Goal: Task Accomplishment & Management: Manage account settings

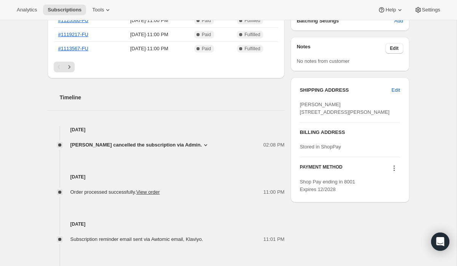
scroll to position [265, 0]
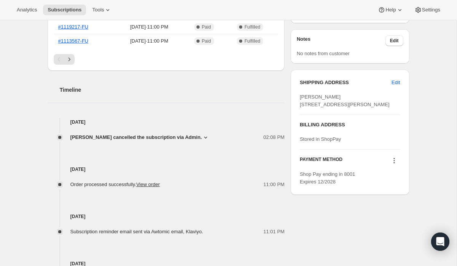
click at [393, 165] on icon at bounding box center [394, 161] width 8 height 8
click at [427, 163] on div "Subscription #113046782331. This page is ready Subscription #113046782331 Succe…" at bounding box center [228, 66] width 457 height 622
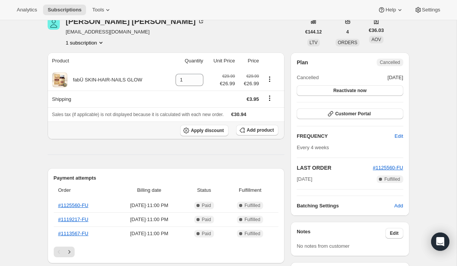
scroll to position [67, 0]
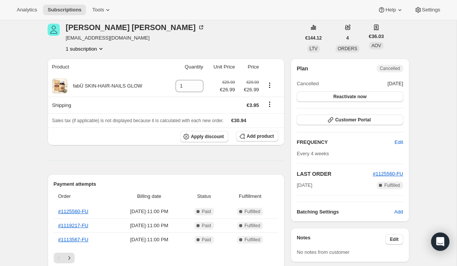
click at [385, 67] on span "Cancelled" at bounding box center [390, 68] width 20 height 6
click at [388, 70] on span "Cancelled" at bounding box center [390, 68] width 20 height 6
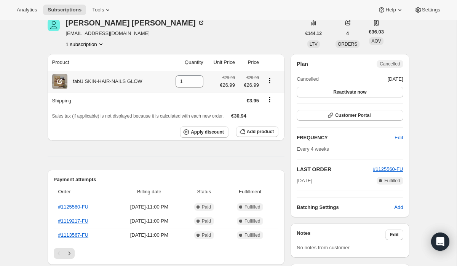
scroll to position [55, 0]
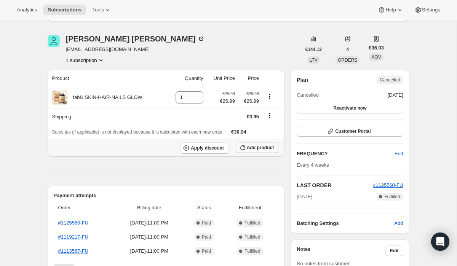
click at [252, 148] on span "Add product" at bounding box center [260, 148] width 27 height 6
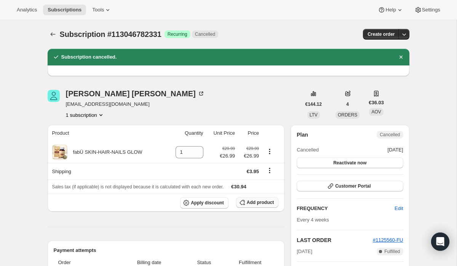
scroll to position [0, 0]
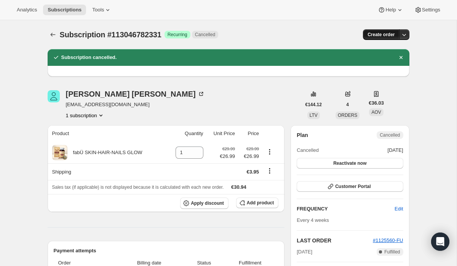
click at [382, 32] on span "Create order" at bounding box center [380, 35] width 27 height 6
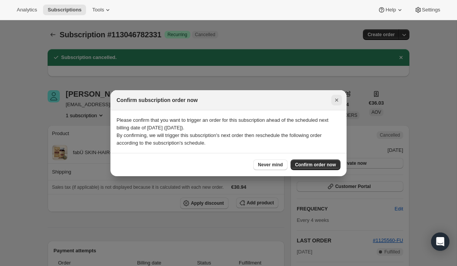
click at [336, 99] on icon "Close" at bounding box center [336, 100] width 3 height 3
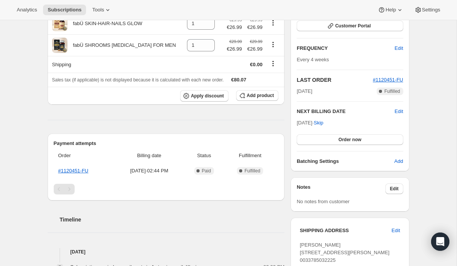
scroll to position [133, 0]
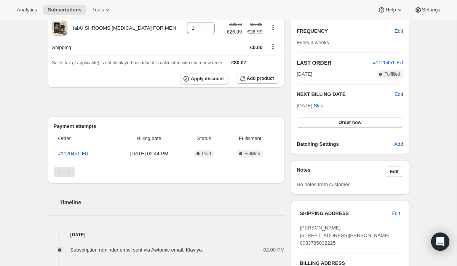
click at [401, 94] on span "Edit" at bounding box center [399, 95] width 8 height 8
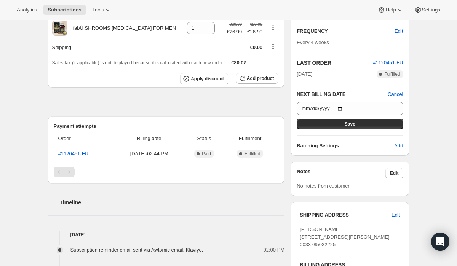
click at [417, 98] on div "Subscription #115825901947. This page is ready Subscription #115825901947 Succe…" at bounding box center [228, 125] width 380 height 477
click at [353, 125] on span "Save" at bounding box center [350, 124] width 11 height 6
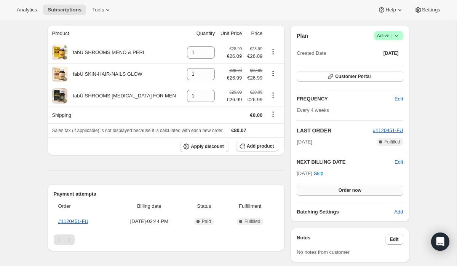
scroll to position [99, 0]
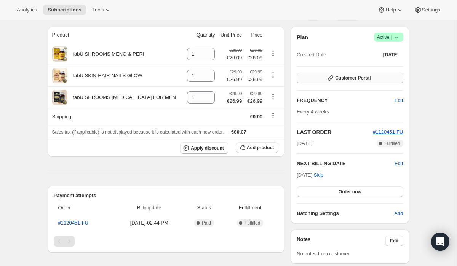
click at [366, 78] on span "Customer Portal" at bounding box center [352, 78] width 35 height 6
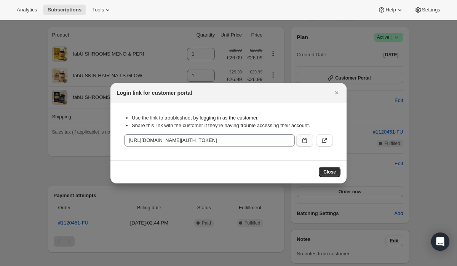
click at [307, 138] on icon ":rfi:" at bounding box center [305, 141] width 8 height 8
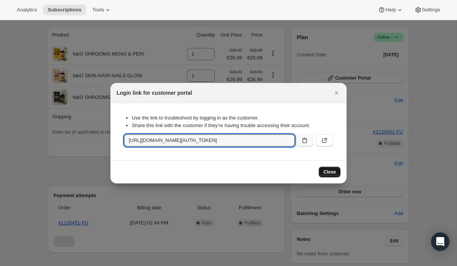
click at [324, 172] on span "Close" at bounding box center [329, 172] width 13 height 6
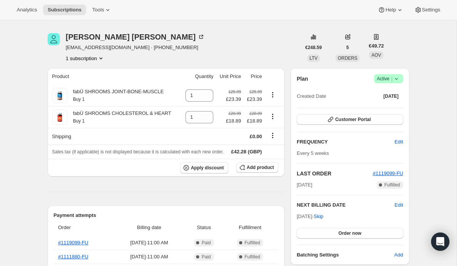
scroll to position [20, 0]
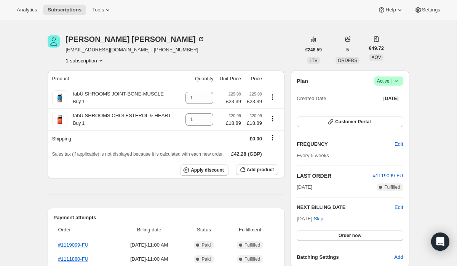
click at [396, 84] on icon at bounding box center [397, 81] width 8 height 8
click at [370, 109] on span "Cancel subscription" at bounding box center [385, 109] width 43 height 6
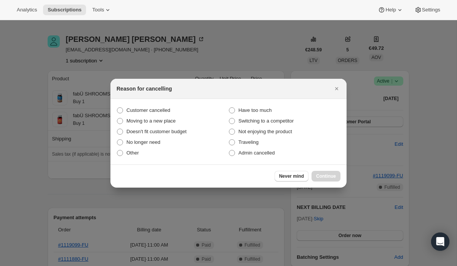
scroll to position [0, 0]
click at [123, 111] on label "Customer cancelled" at bounding box center [173, 110] width 112 height 11
click at [117, 108] on input "Customer cancelled" at bounding box center [117, 107] width 0 height 0
radio input "true"
click at [322, 177] on span "Continue" at bounding box center [326, 176] width 20 height 6
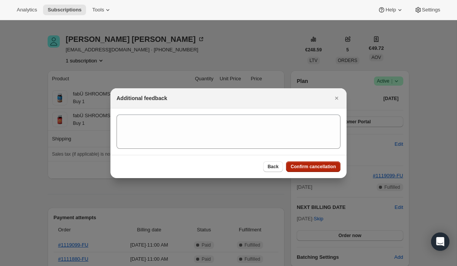
click at [310, 165] on span "Confirm cancellation" at bounding box center [313, 167] width 45 height 6
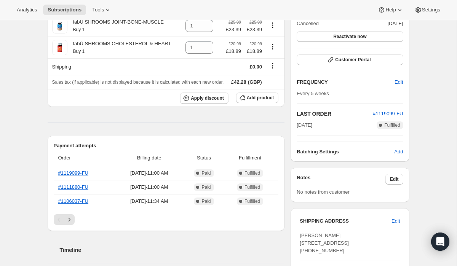
scroll to position [126, 0]
